Goal: Task Accomplishment & Management: Manage account settings

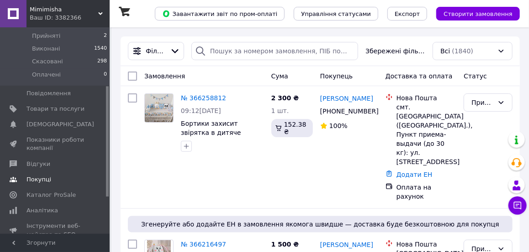
scroll to position [110, 0]
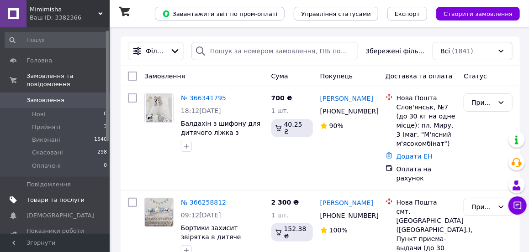
scroll to position [73, 0]
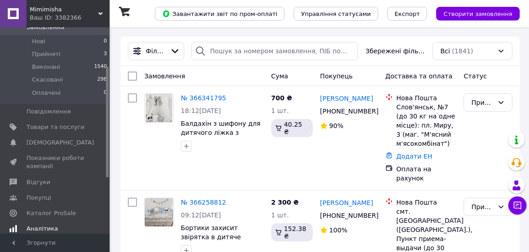
click at [51, 225] on span "Аналітика" at bounding box center [41, 229] width 31 height 8
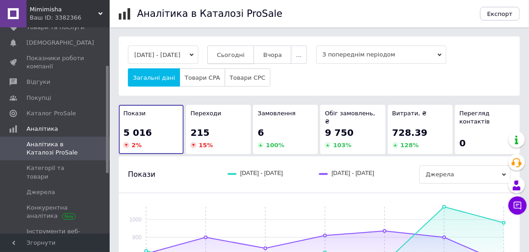
click at [245, 53] on span "Сьогодні" at bounding box center [231, 55] width 28 height 7
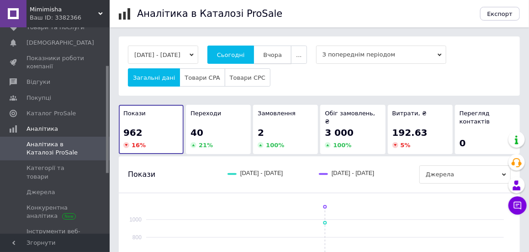
click at [282, 54] on span "Вчора" at bounding box center [272, 55] width 19 height 7
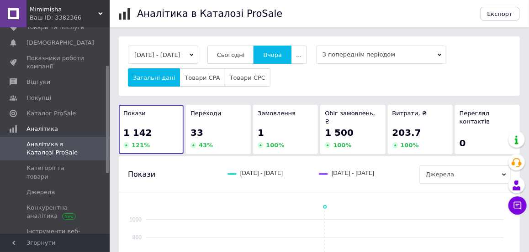
click at [245, 54] on span "Сьогодні" at bounding box center [231, 55] width 28 height 7
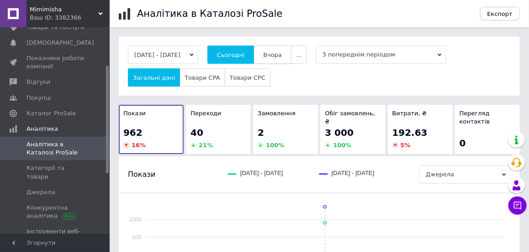
click at [282, 57] on span "Вчора" at bounding box center [272, 55] width 19 height 7
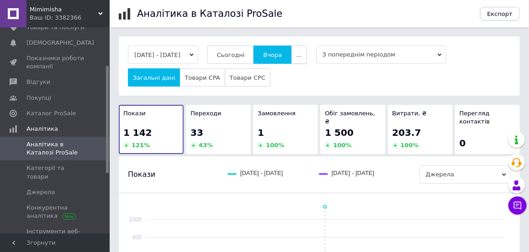
click at [301, 56] on span "..." at bounding box center [298, 55] width 5 height 7
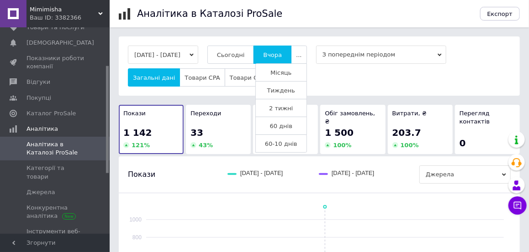
click at [291, 90] on span "Тиждень" at bounding box center [281, 90] width 28 height 7
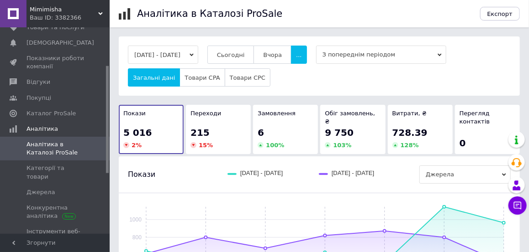
click at [194, 56] on icon "button" at bounding box center [191, 55] width 4 height 4
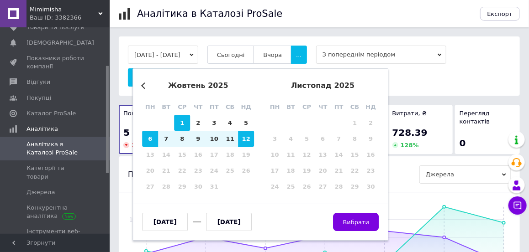
click at [177, 119] on div "1" at bounding box center [182, 123] width 16 height 16
type input "[DATE]"
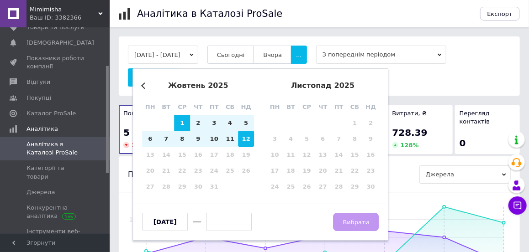
click at [247, 145] on div "12" at bounding box center [246, 139] width 16 height 16
type input "[DATE]"
click at [363, 223] on span "Вибрати" at bounding box center [356, 222] width 26 height 7
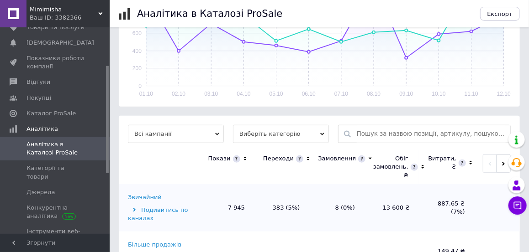
scroll to position [260, 0]
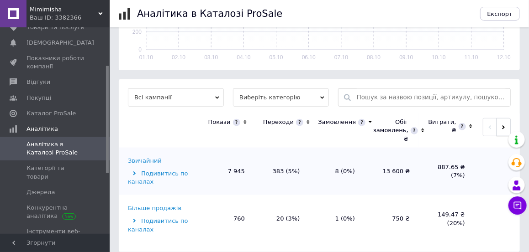
click at [504, 118] on button "button" at bounding box center [503, 127] width 14 height 18
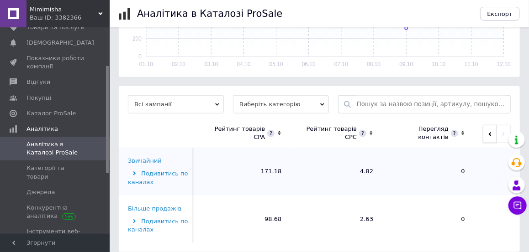
click at [491, 125] on button "button" at bounding box center [490, 134] width 14 height 18
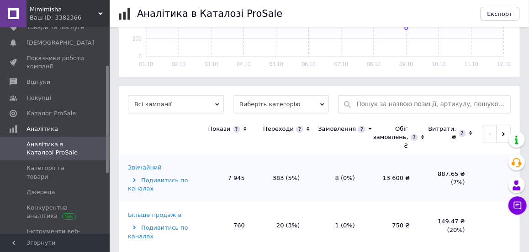
click at [149, 155] on td "Звичайний Подивитись по каналах" at bounding box center [159, 179] width 80 height 48
click at [153, 164] on div "Звичайний" at bounding box center [145, 168] width 34 height 8
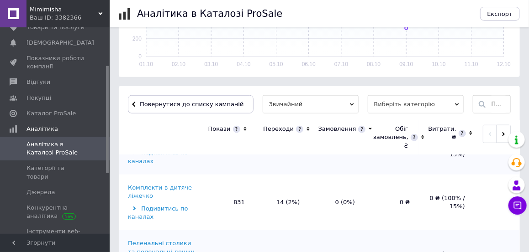
scroll to position [438, 0]
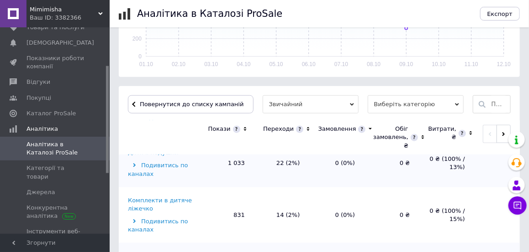
click at [161, 197] on div "Комплекти в дитяче ліжечко" at bounding box center [162, 205] width 69 height 16
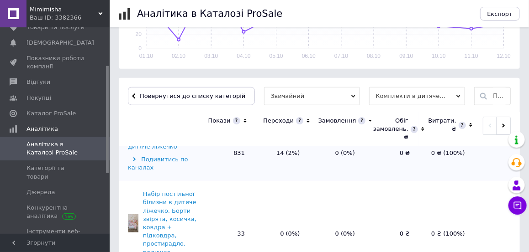
scroll to position [37, 0]
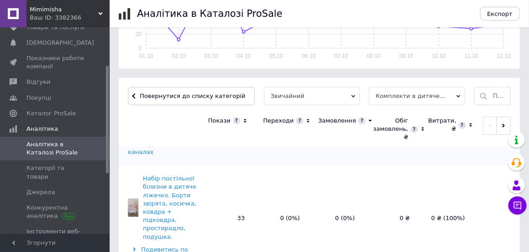
click at [243, 121] on icon at bounding box center [244, 121] width 3 height 4
click at [242, 121] on icon at bounding box center [245, 121] width 6 height 8
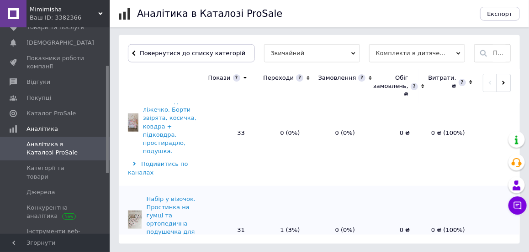
scroll to position [1198, 0]
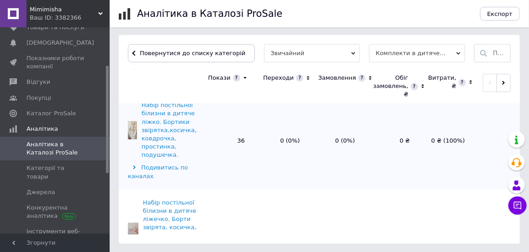
click at [305, 77] on icon at bounding box center [308, 78] width 6 height 8
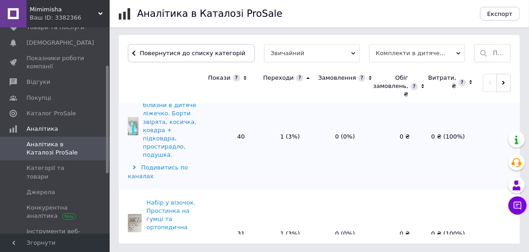
scroll to position [499, 0]
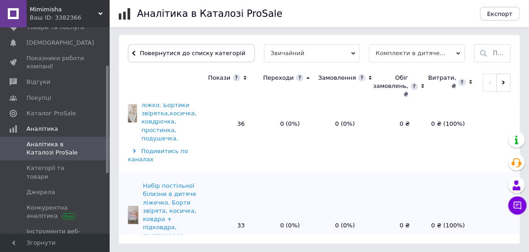
click at [306, 78] on icon at bounding box center [307, 78] width 3 height 2
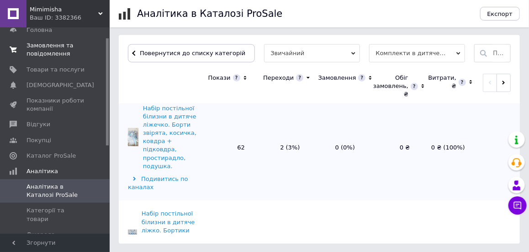
scroll to position [0, 0]
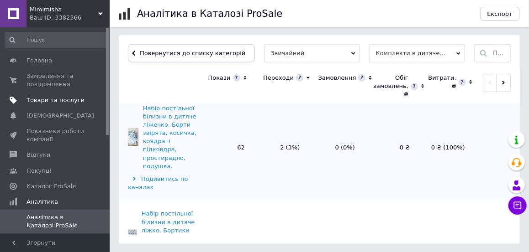
click at [50, 101] on span "Товари та послуги" at bounding box center [55, 100] width 58 height 8
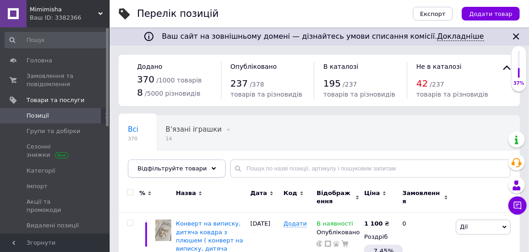
click at [211, 169] on use at bounding box center [213, 169] width 5 height 3
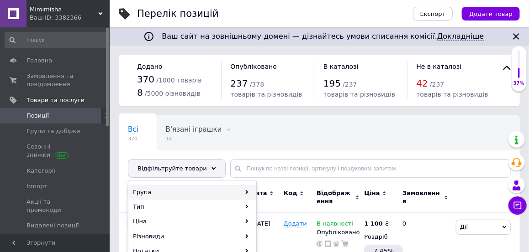
click at [233, 191] on div "Група" at bounding box center [192, 192] width 127 height 15
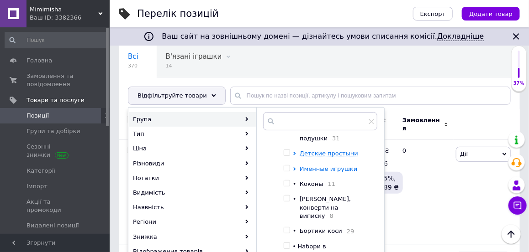
scroll to position [73, 0]
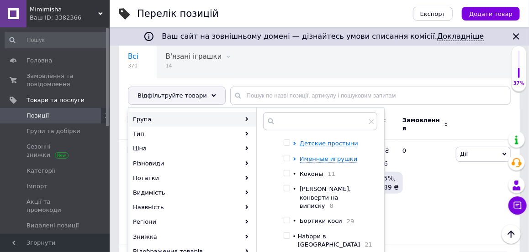
click at [286, 233] on input "checkbox" at bounding box center [286, 236] width 6 height 6
checkbox input "true"
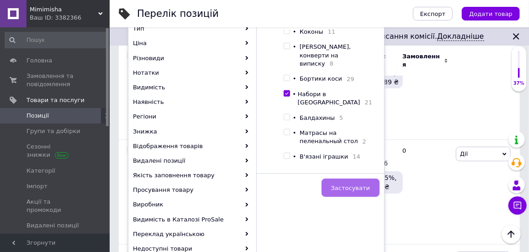
scroll to position [183, 0]
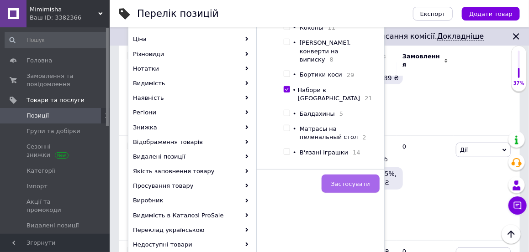
click at [361, 189] on button "Застосувати" at bounding box center [350, 184] width 58 height 18
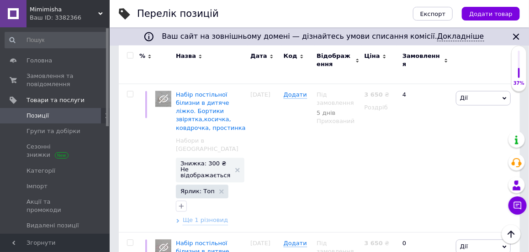
scroll to position [2037, 0]
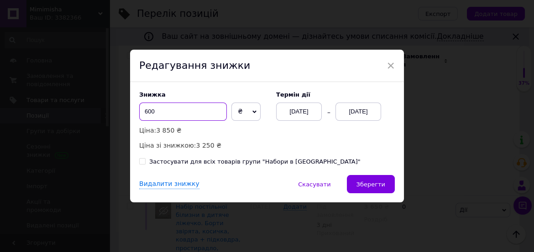
drag, startPoint x: 147, startPoint y: 110, endPoint x: 132, endPoint y: 111, distance: 14.6
click at [132, 111] on div "Знижка 600 ₴ % Ціна: 3 850 ₴ Ціна зі знижкою: 3 250 ₴ Термін дії [DATE] [DATE] …" at bounding box center [267, 128] width 274 height 93
type input "800"
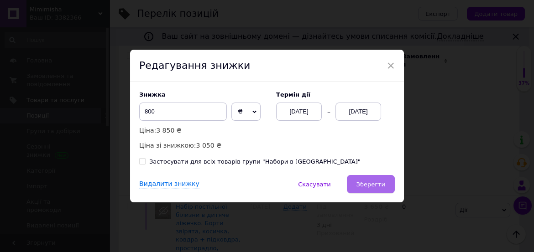
click at [383, 181] on span "Зберегти" at bounding box center [371, 184] width 29 height 7
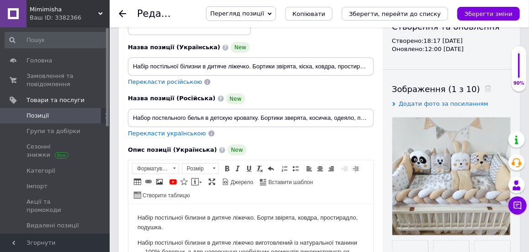
click at [123, 15] on icon at bounding box center [122, 13] width 7 height 7
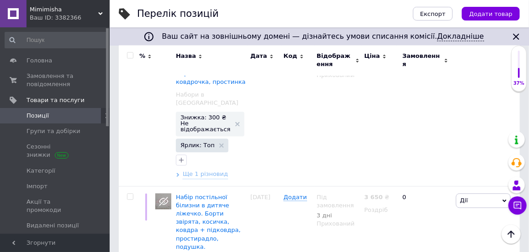
scroll to position [2029, 0]
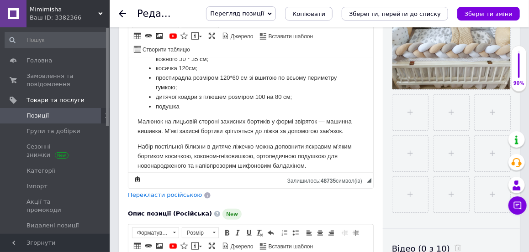
scroll to position [110, 0]
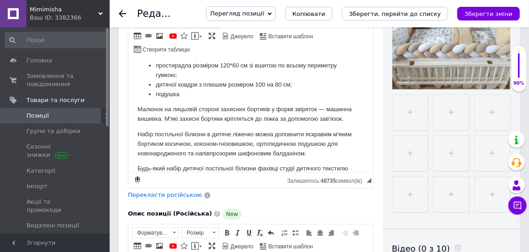
click at [123, 12] on icon at bounding box center [122, 13] width 7 height 7
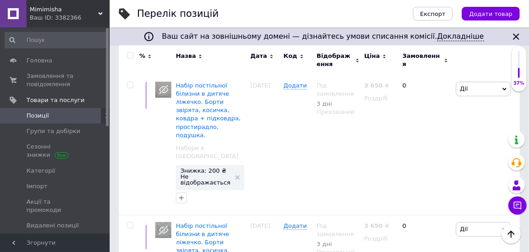
scroll to position [2164, 0]
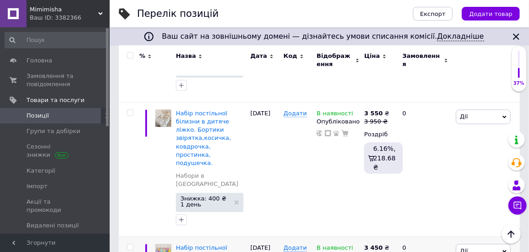
scroll to position [2191, 0]
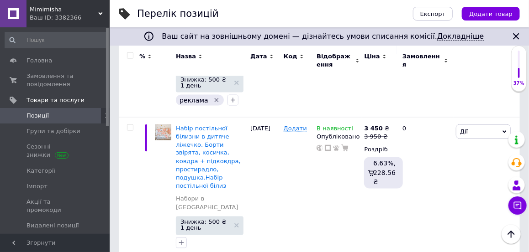
scroll to position [1753, 0]
